Goal: Task Accomplishment & Management: Use online tool/utility

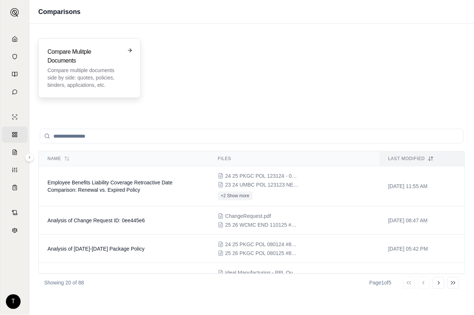
click at [93, 74] on p "Compare multiple documents side by side: quotes, policies, binders, application…" at bounding box center [84, 78] width 74 height 22
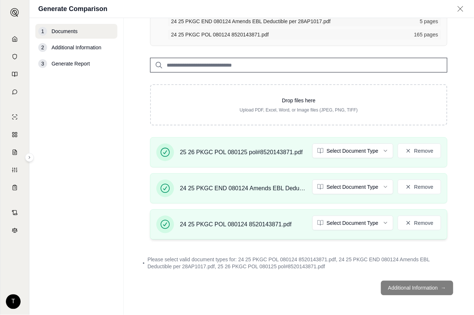
scroll to position [88, 0]
click at [377, 149] on html "Home Vault Prompts Chats Single Policy Comparisons Claims Custom Report Coverag…" at bounding box center [237, 157] width 474 height 315
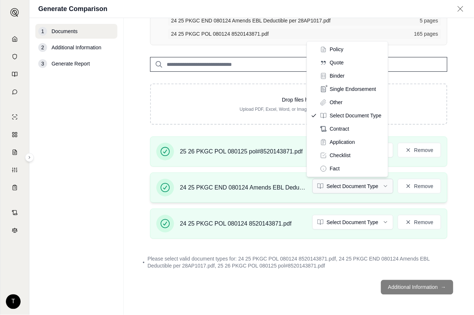
click at [382, 186] on html "Home Vault Prompts Chats Single Policy Comparisons Claims Custom Report Coverag…" at bounding box center [237, 157] width 474 height 315
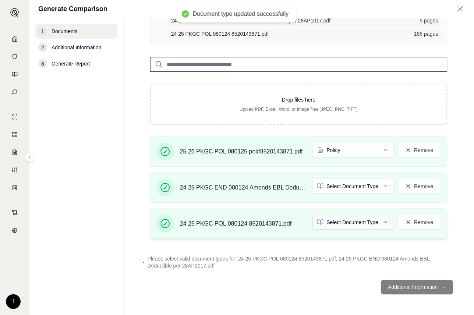
click at [376, 221] on html "Document type updated successfully Home Vault Prompts Chats Single Policy Compa…" at bounding box center [237, 157] width 474 height 315
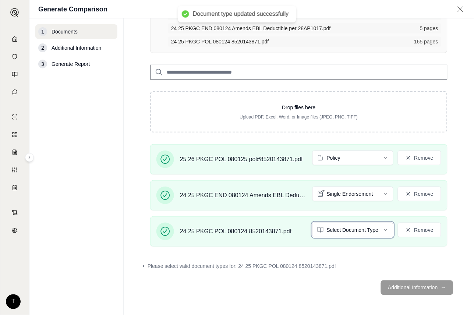
scroll to position [60, 0]
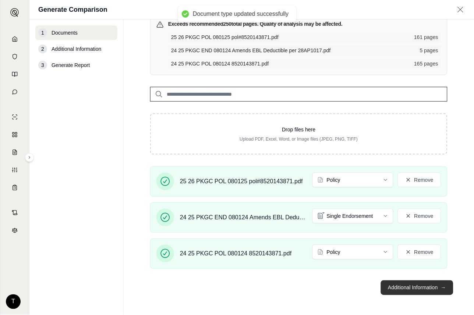
click at [407, 284] on button "Additional Information →" at bounding box center [417, 287] width 72 height 15
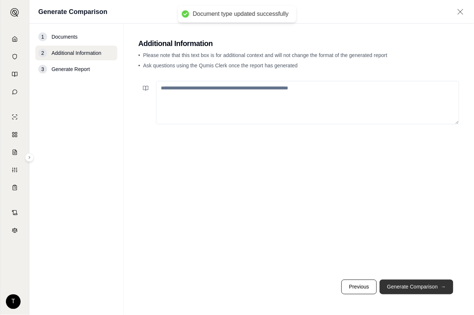
scroll to position [0, 0]
click at [407, 285] on button "Generate Comparison →" at bounding box center [417, 287] width 74 height 15
